Goal: Task Accomplishment & Management: Manage account settings

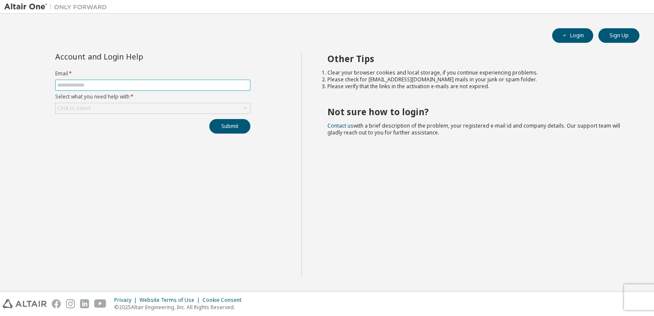
click at [135, 83] on input "text" at bounding box center [152, 85] width 191 height 7
type input "**********"
click at [136, 107] on div "Click to select" at bounding box center [153, 108] width 194 height 10
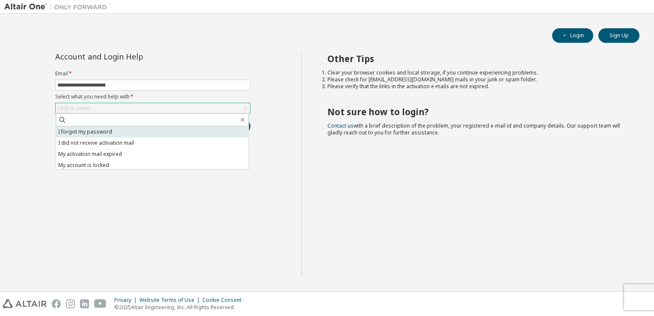
click at [131, 131] on li "I forgot my password" at bounding box center [152, 131] width 192 height 11
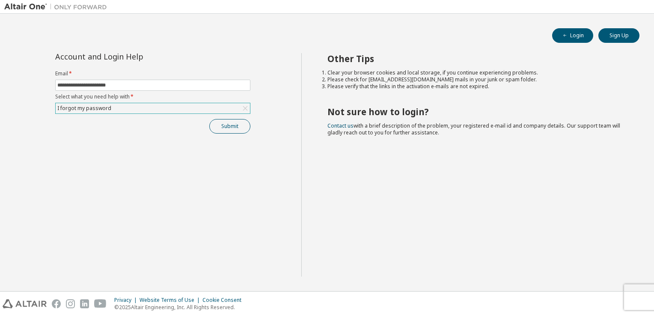
click at [217, 127] on button "Submit" at bounding box center [229, 126] width 41 height 15
click at [563, 32] on button "Login" at bounding box center [572, 35] width 41 height 15
